Goal: Task Accomplishment & Management: Manage account settings

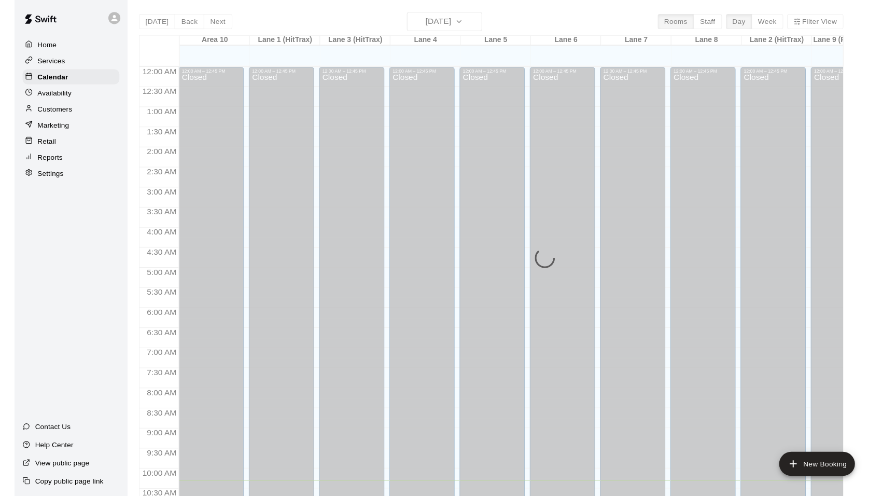
scroll to position [426, 0]
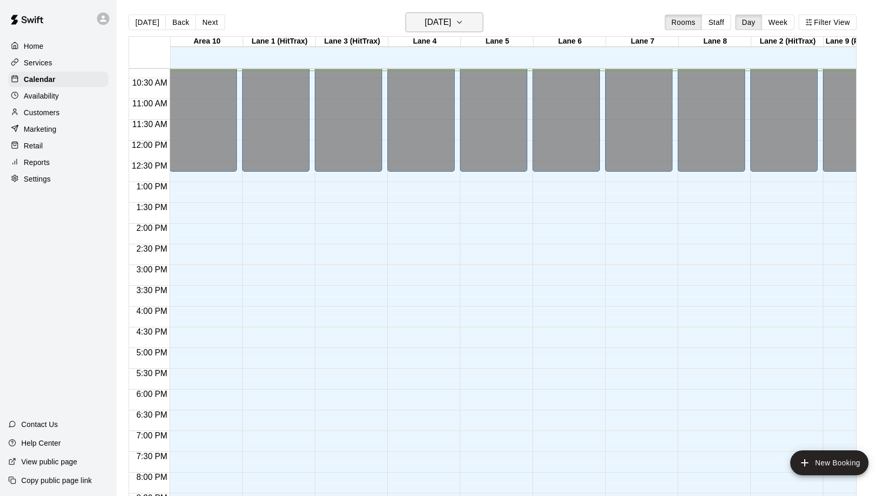
click at [463, 21] on icon "button" at bounding box center [459, 22] width 8 height 12
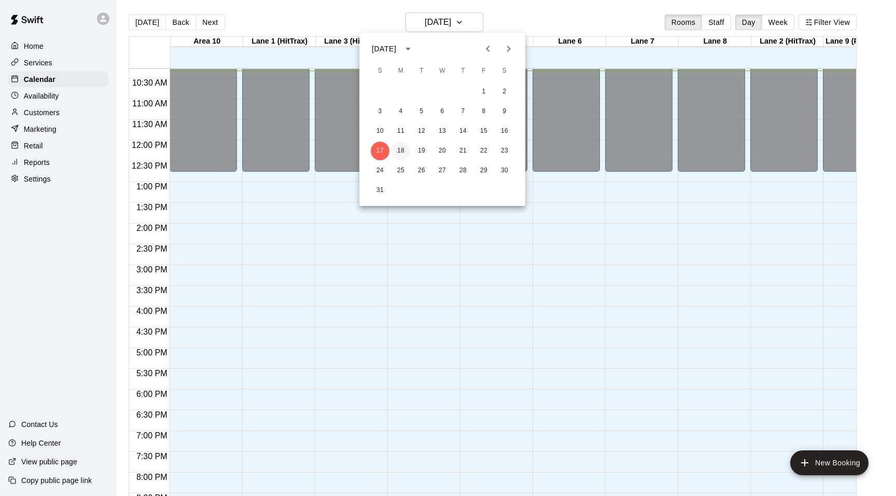
click at [400, 148] on button "18" at bounding box center [400, 151] width 19 height 19
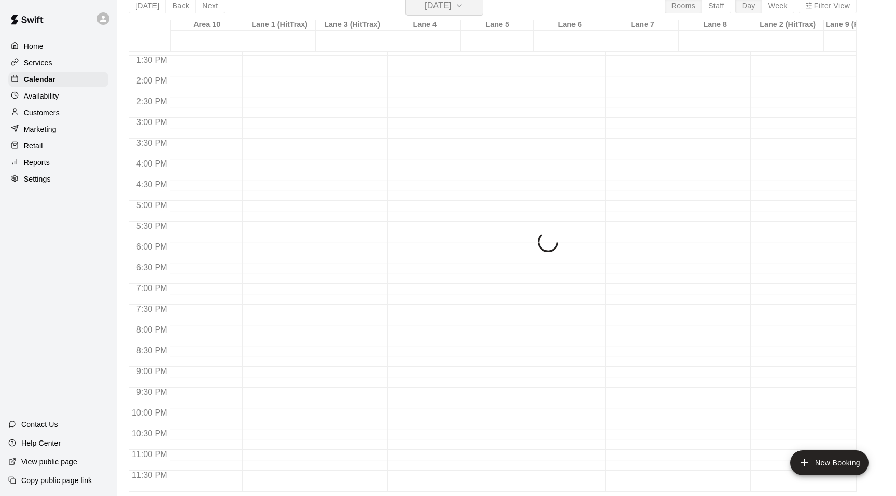
scroll to position [17, 0]
click at [37, 48] on p "Home" at bounding box center [34, 46] width 20 height 10
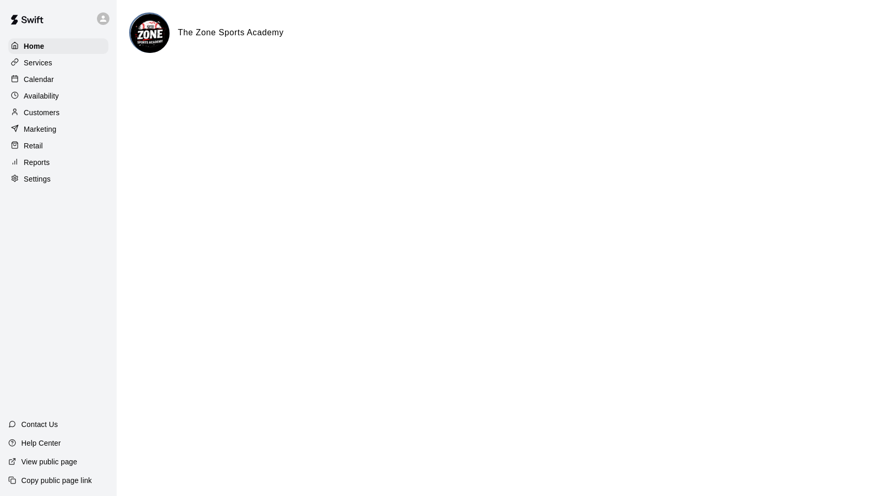
click at [39, 91] on p "Availability" at bounding box center [41, 96] width 35 height 10
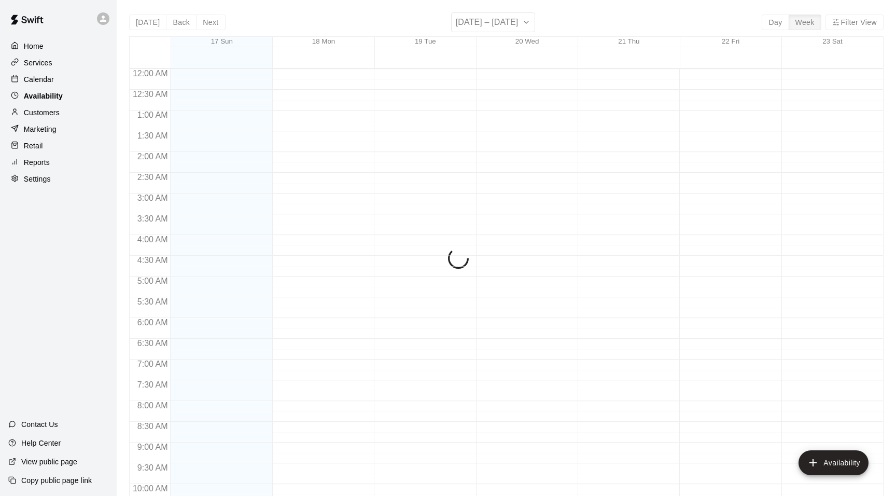
scroll to position [429, 0]
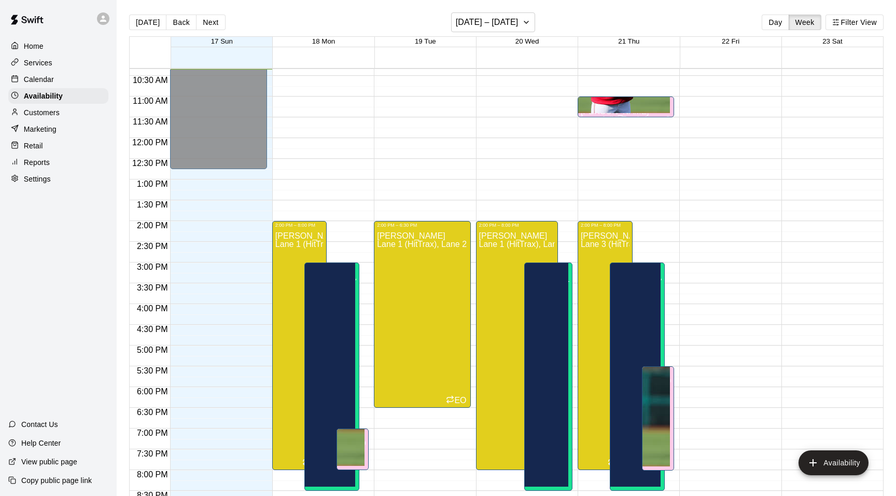
click at [39, 67] on p "Services" at bounding box center [38, 63] width 29 height 10
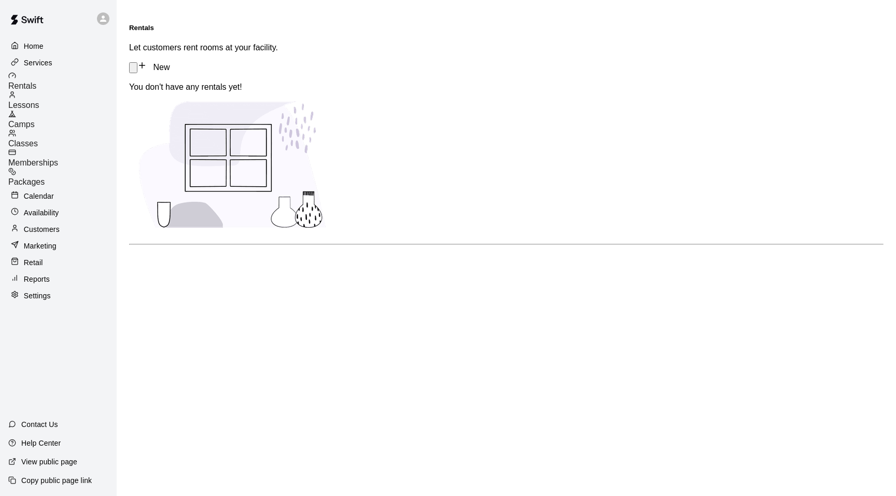
click at [38, 188] on div "Calendar" at bounding box center [58, 196] width 100 height 16
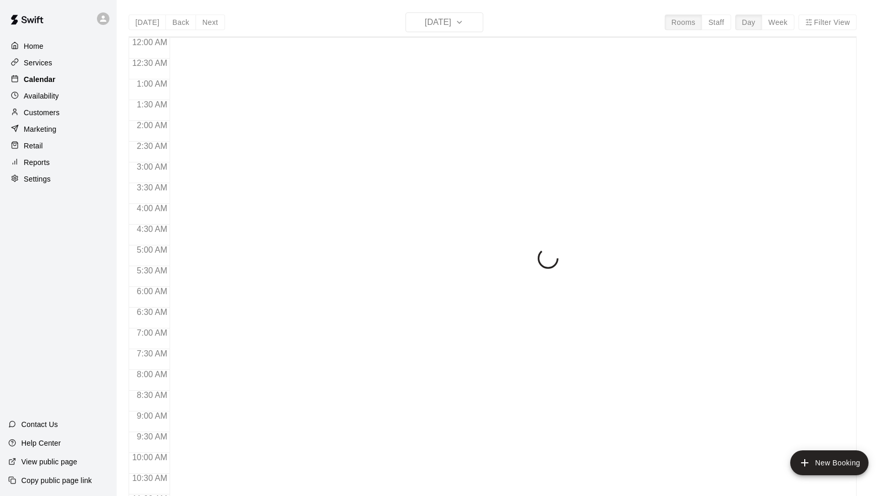
scroll to position [429, 0]
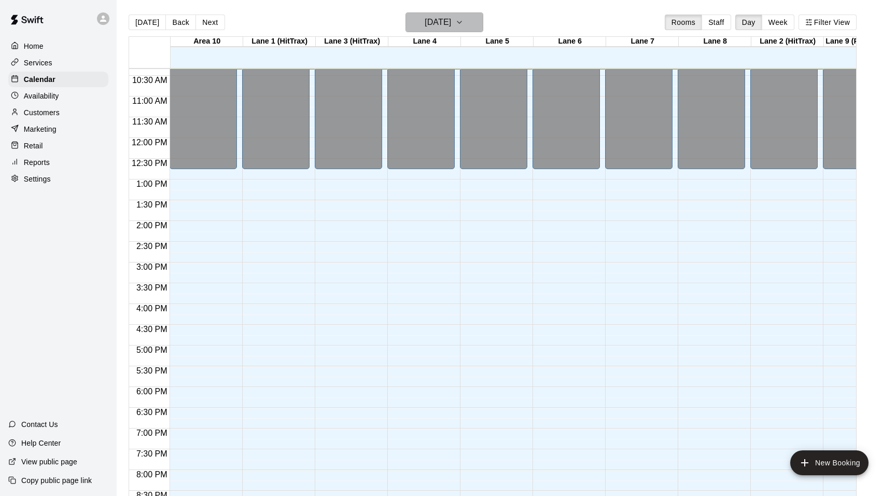
click at [463, 26] on icon "button" at bounding box center [459, 22] width 8 height 12
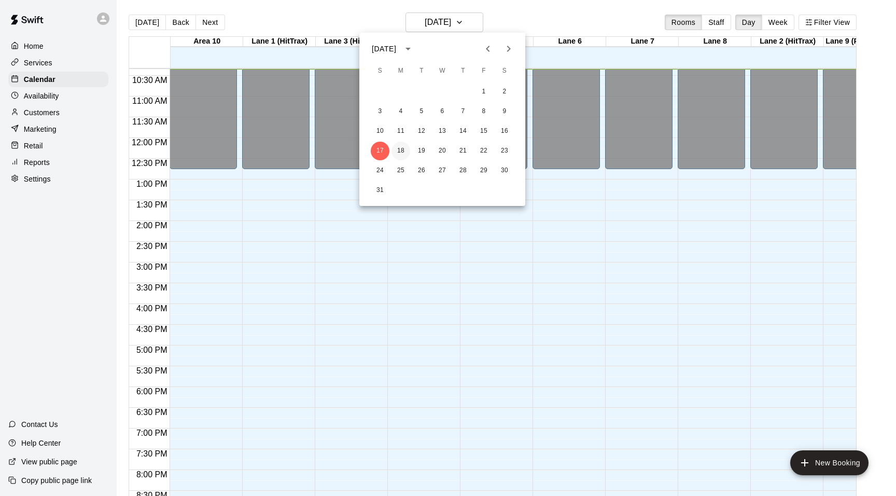
click at [403, 154] on button "18" at bounding box center [400, 151] width 19 height 19
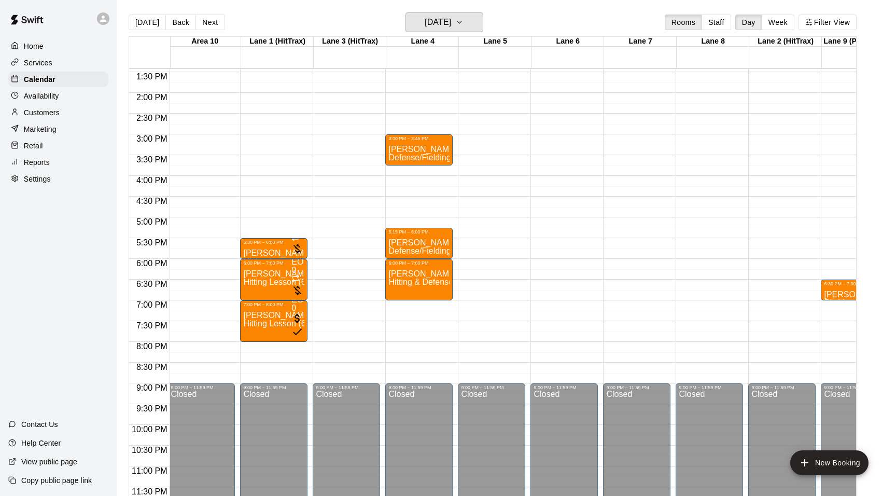
scroll to position [557, 2]
click at [461, 22] on icon "button" at bounding box center [459, 22] width 4 height 2
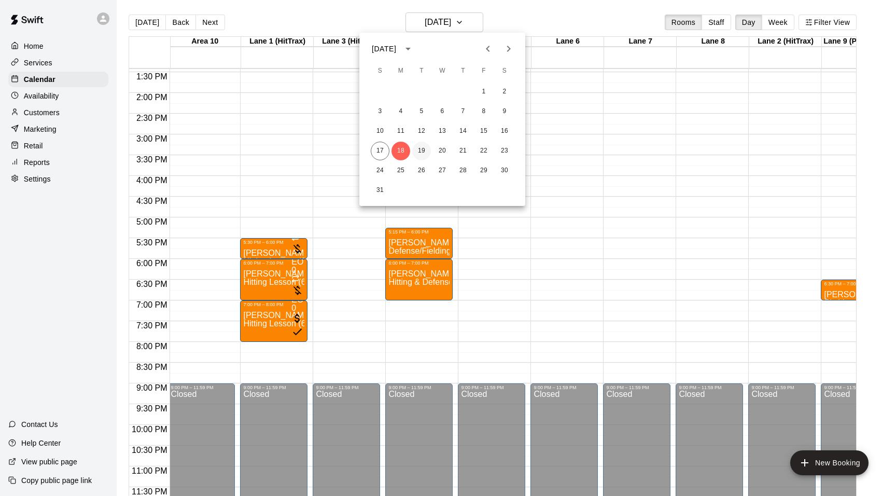
click at [423, 149] on button "19" at bounding box center [421, 151] width 19 height 19
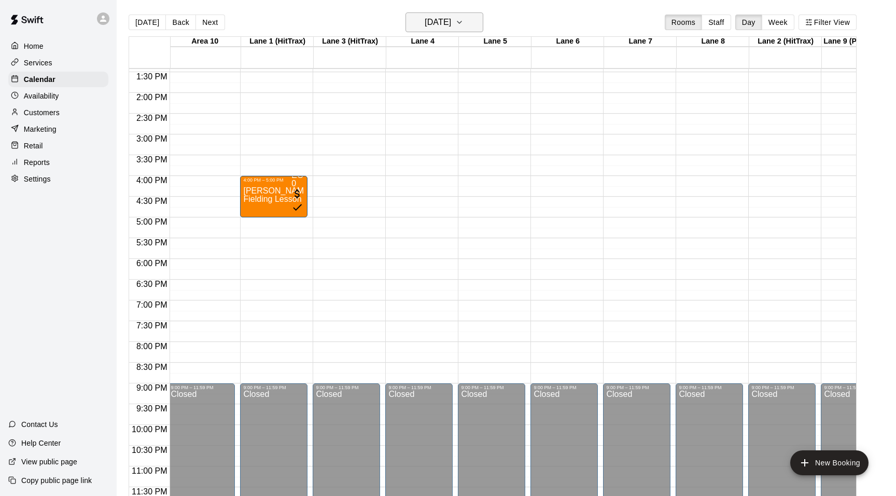
click at [463, 23] on icon "button" at bounding box center [459, 22] width 8 height 12
click at [446, 147] on button "20" at bounding box center [442, 151] width 19 height 19
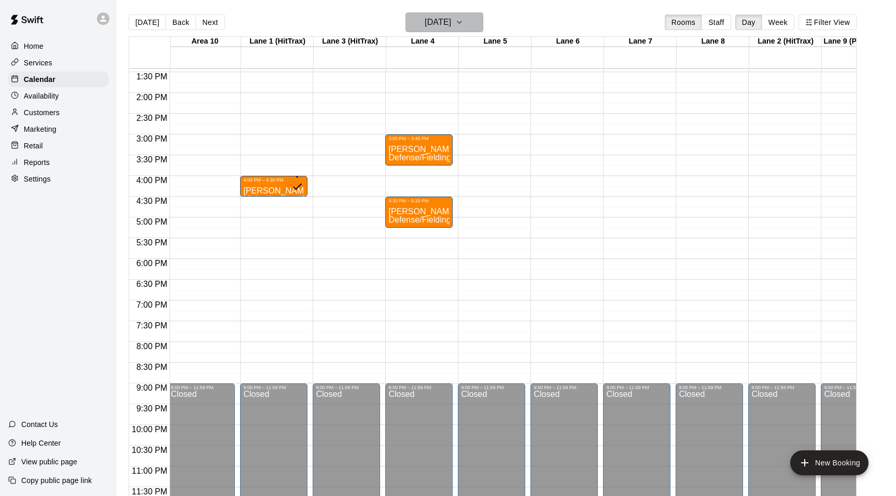
click at [463, 18] on icon "button" at bounding box center [459, 22] width 8 height 12
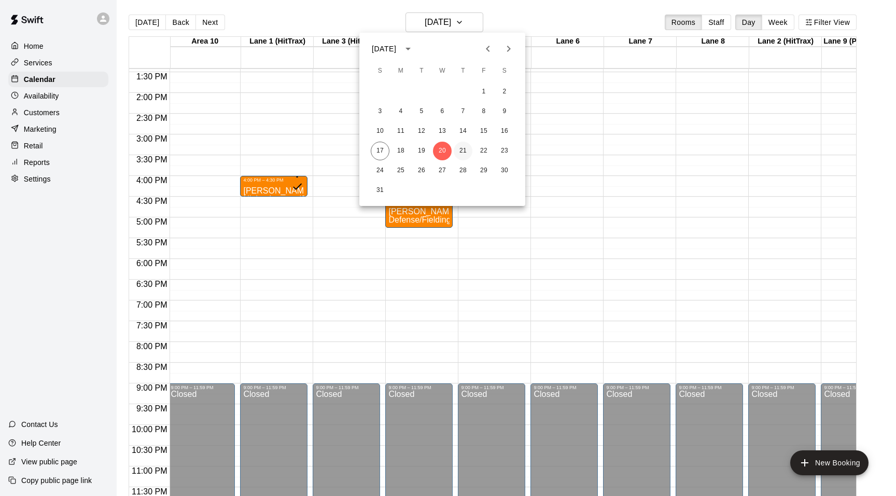
click at [460, 146] on button "21" at bounding box center [463, 151] width 19 height 19
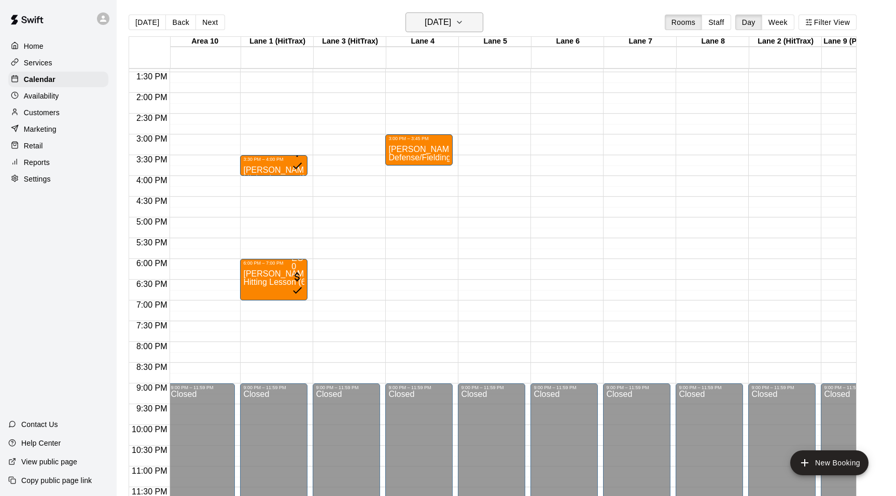
click at [451, 22] on h6 "[DATE]" at bounding box center [438, 22] width 26 height 15
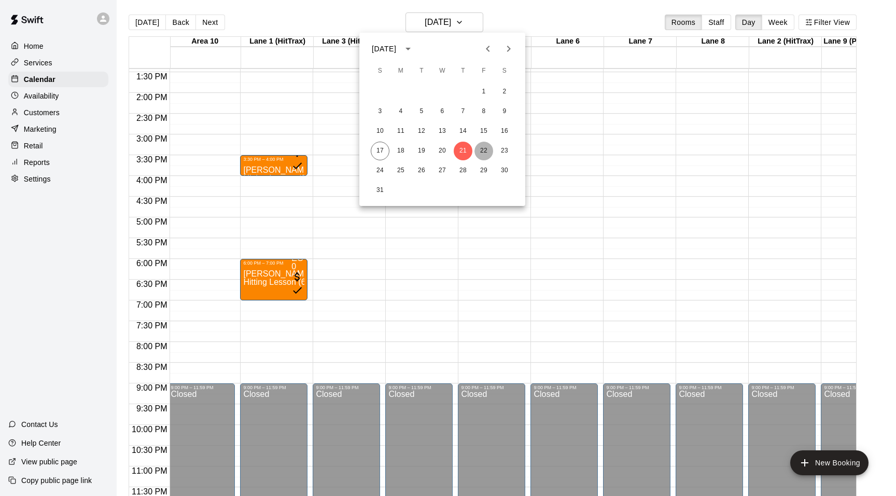
click at [481, 146] on button "22" at bounding box center [483, 151] width 19 height 19
